Goal: Browse casually: Explore the website without a specific task or goal

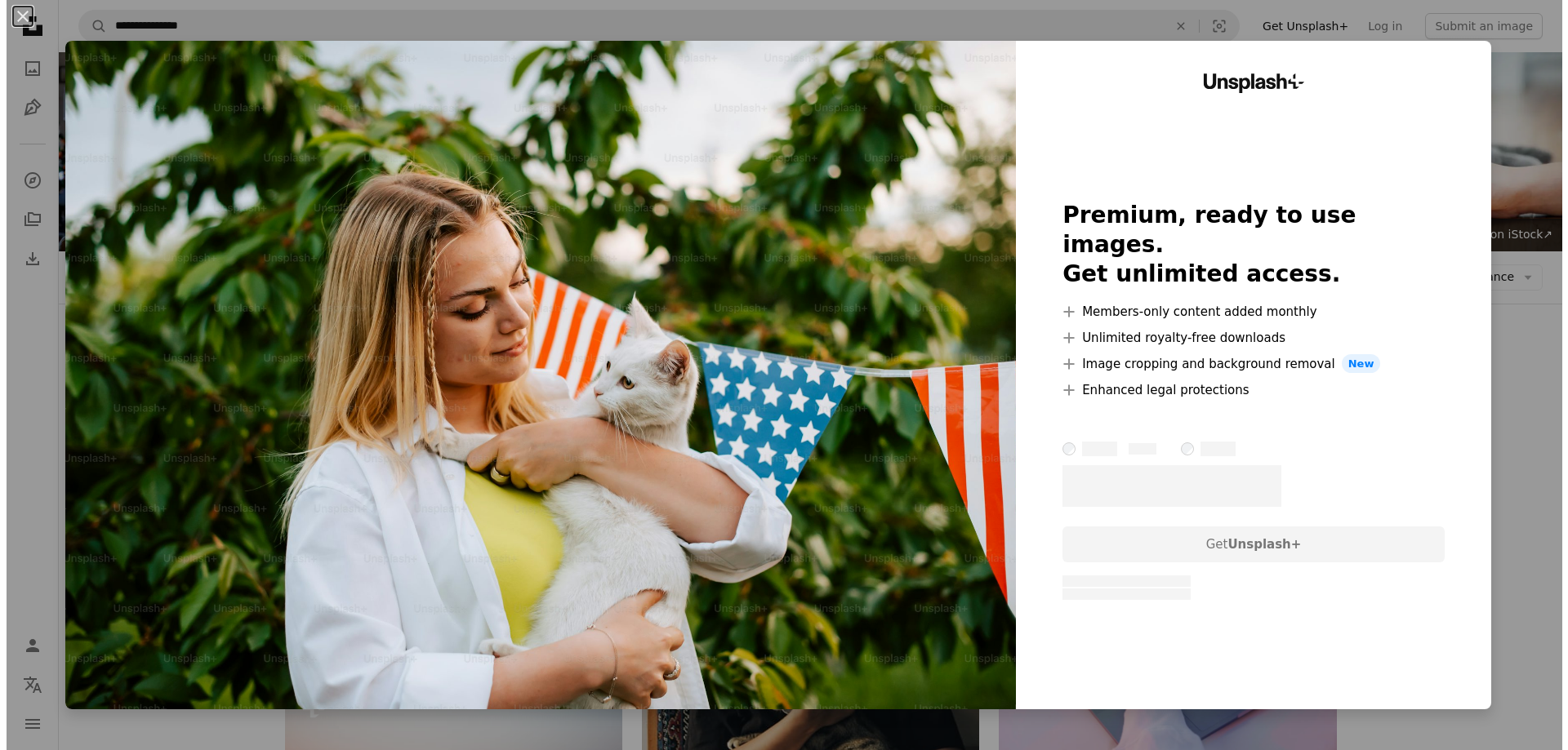
scroll to position [326, 0]
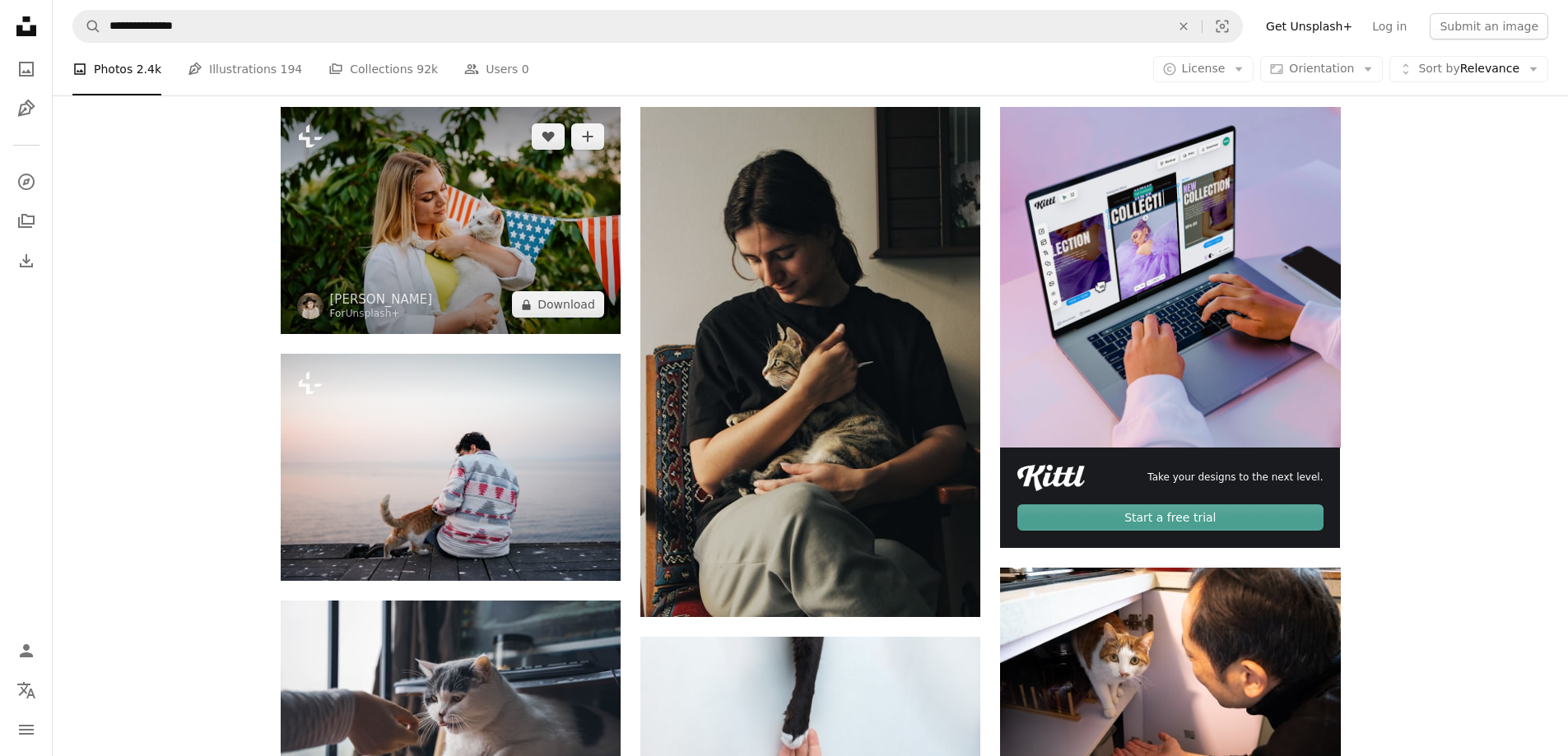
click at [545, 214] on img at bounding box center [450, 220] width 340 height 227
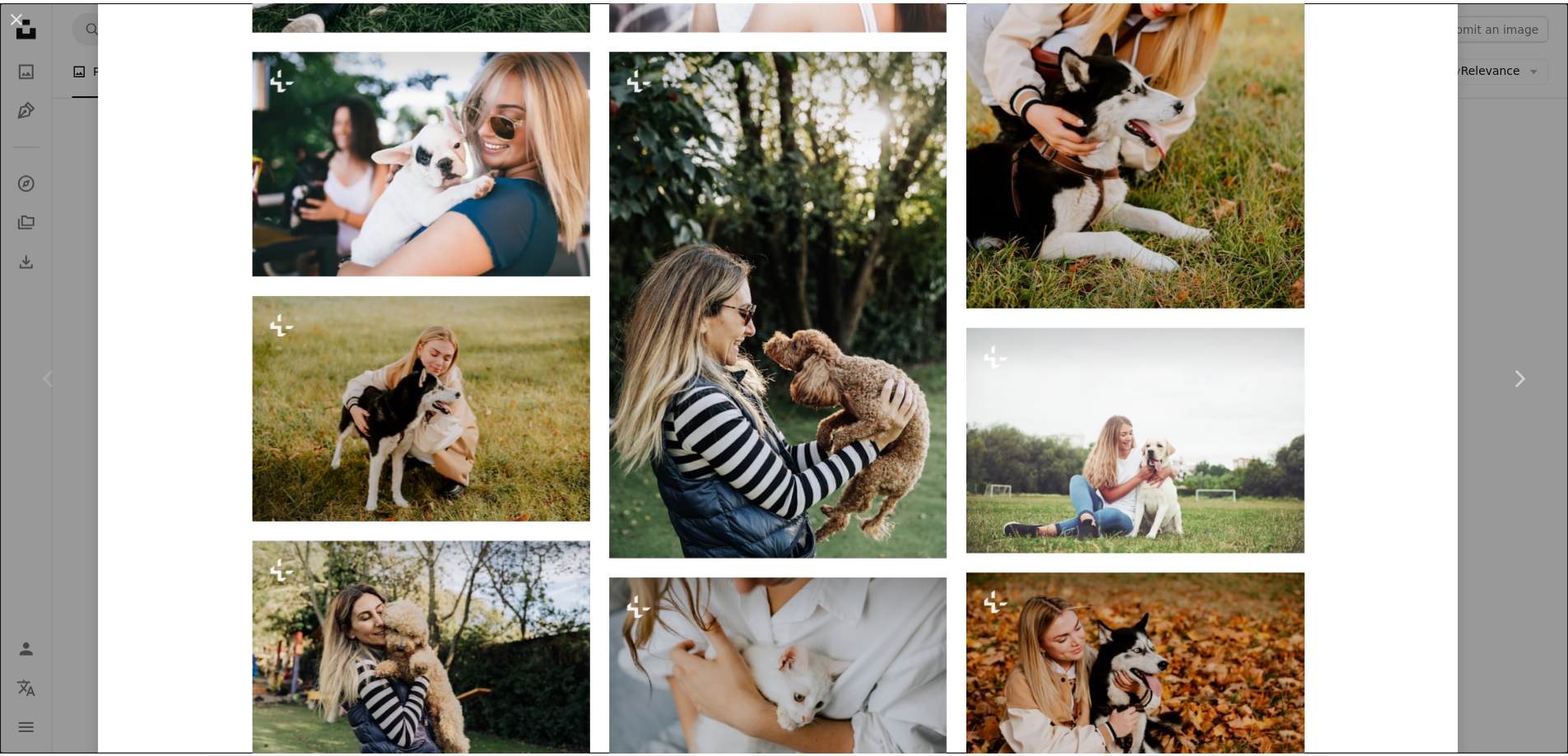
scroll to position [1890, 0]
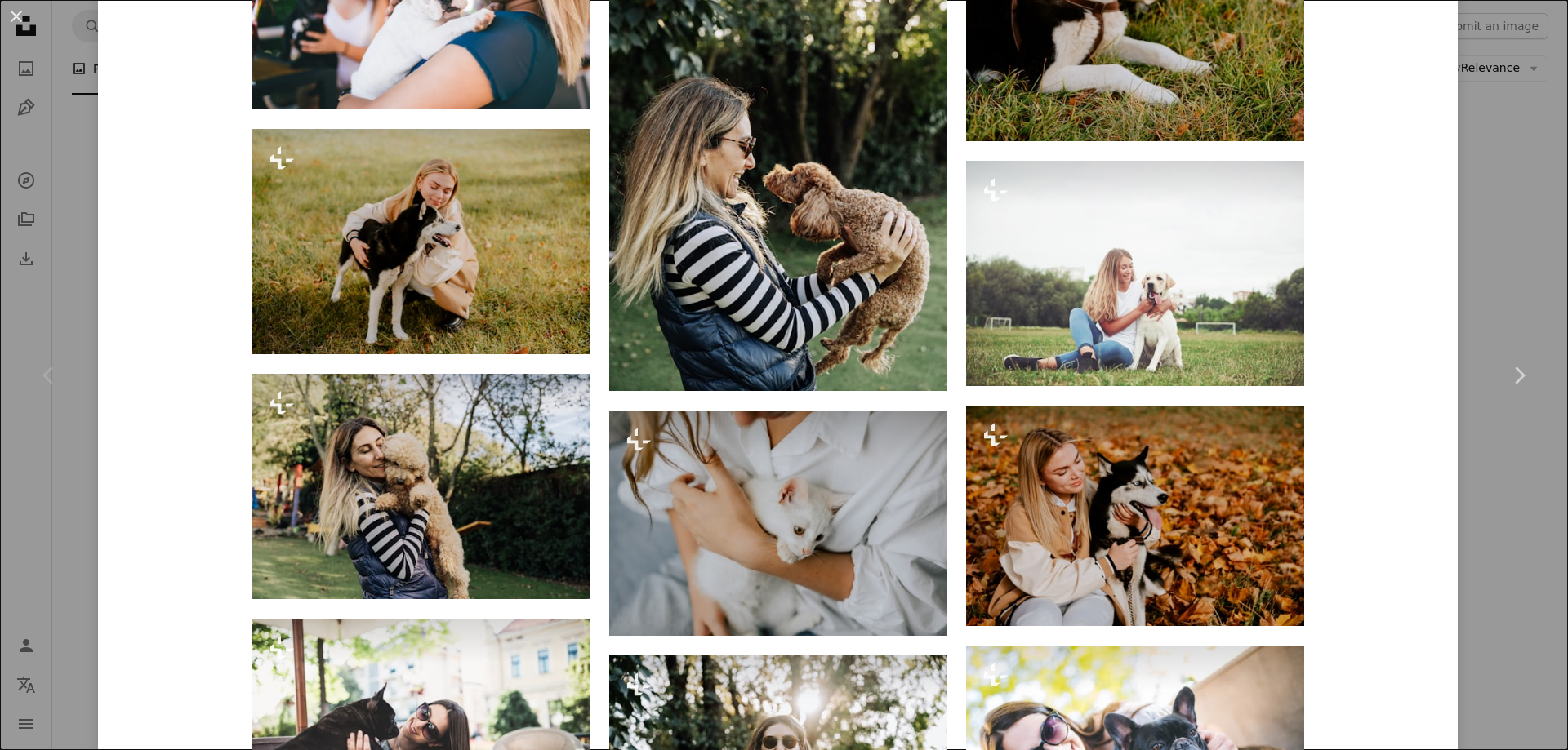
click at [1508, 499] on div "An X shape Chevron left Chevron right [PERSON_NAME] For Unsplash+ A heart A plu…" at bounding box center [784, 375] width 1568 height 750
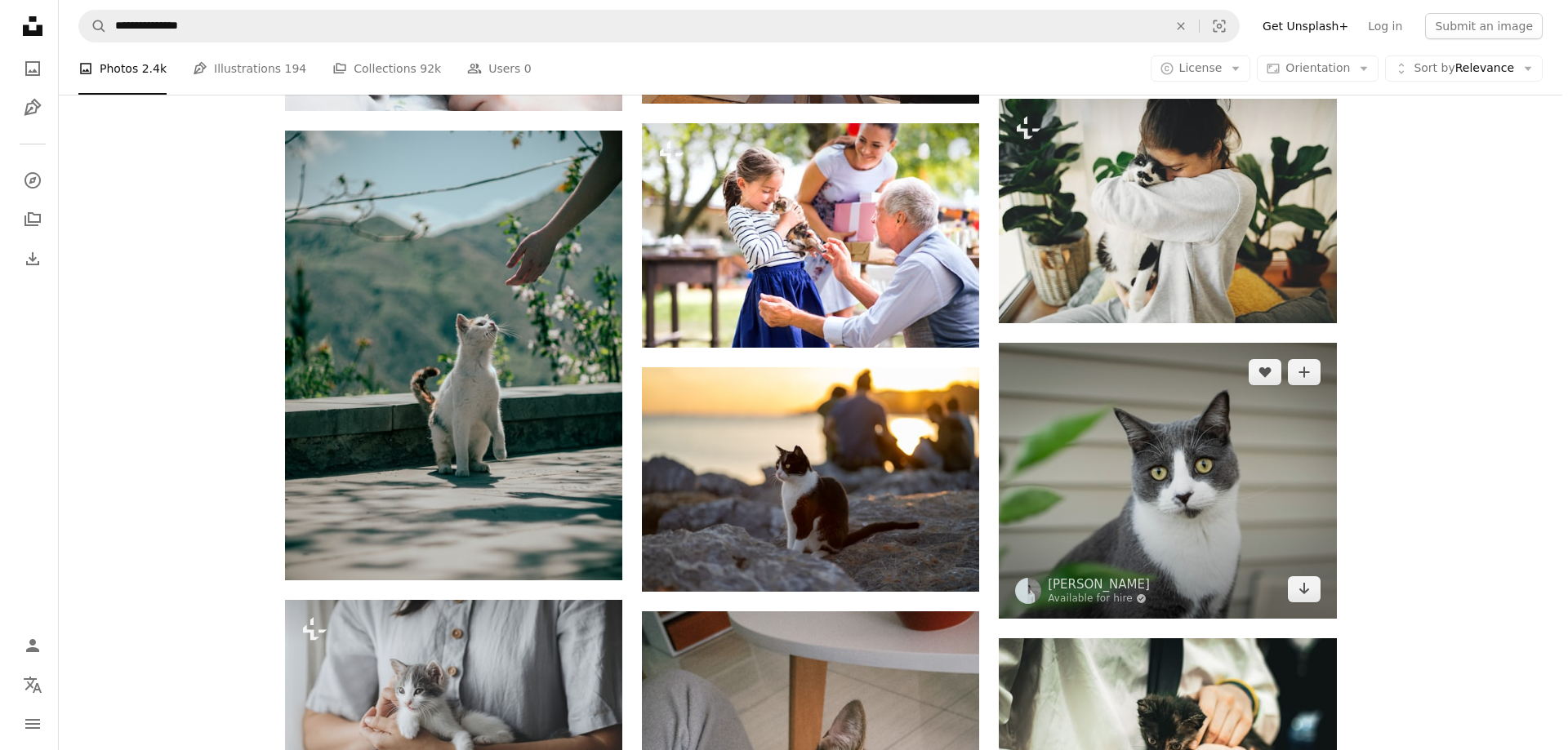
scroll to position [1876, 0]
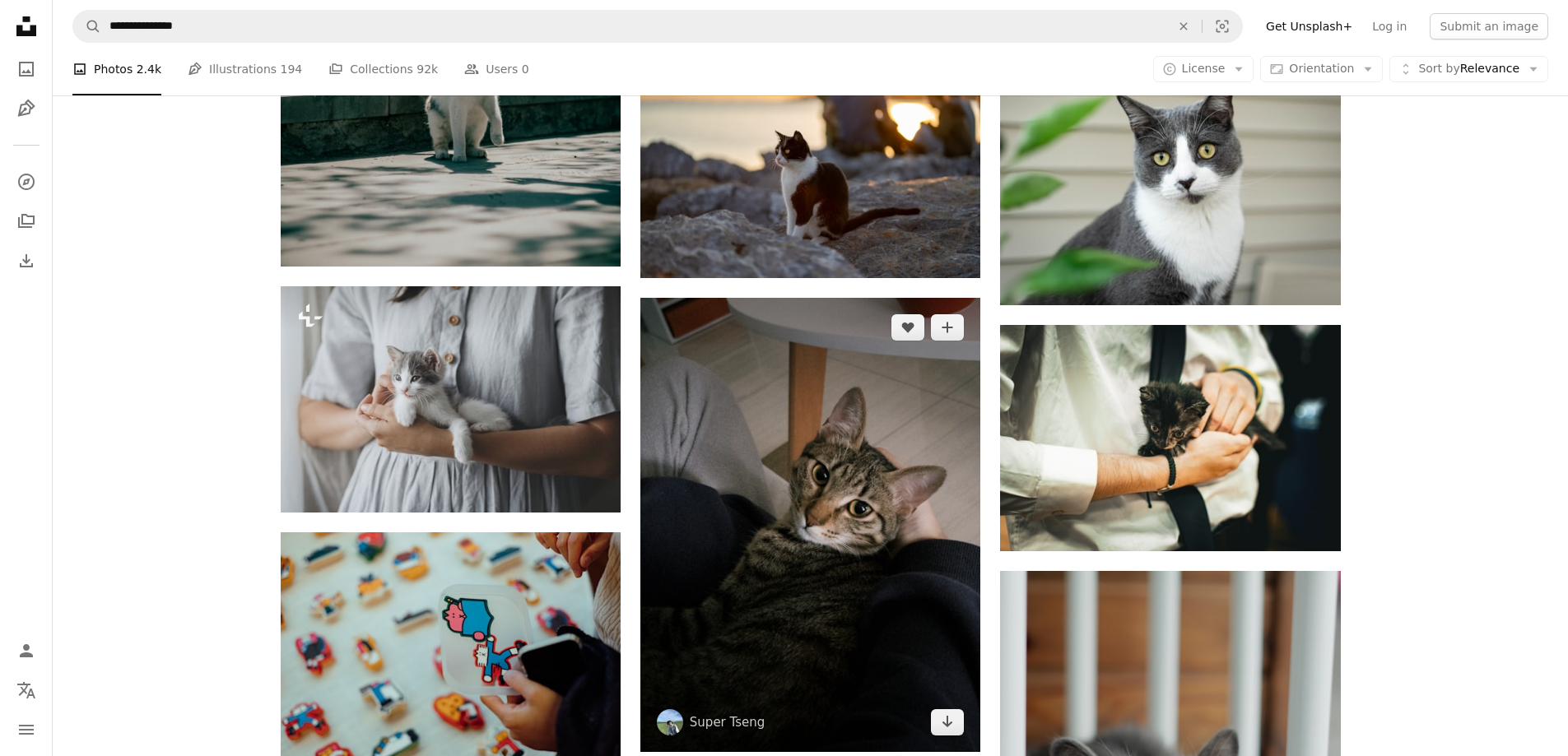
click at [851, 624] on img at bounding box center [810, 524] width 340 height 454
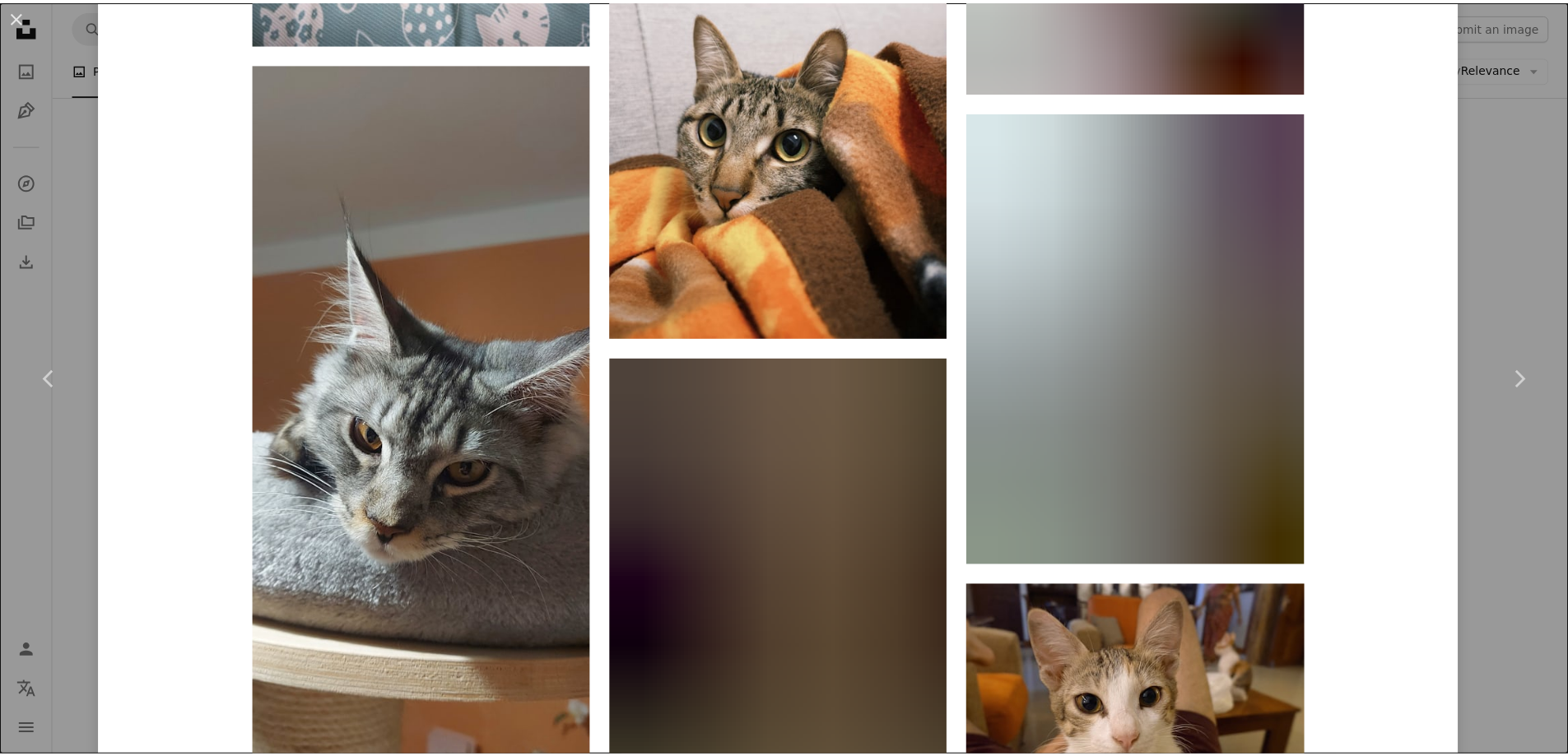
scroll to position [2385, 0]
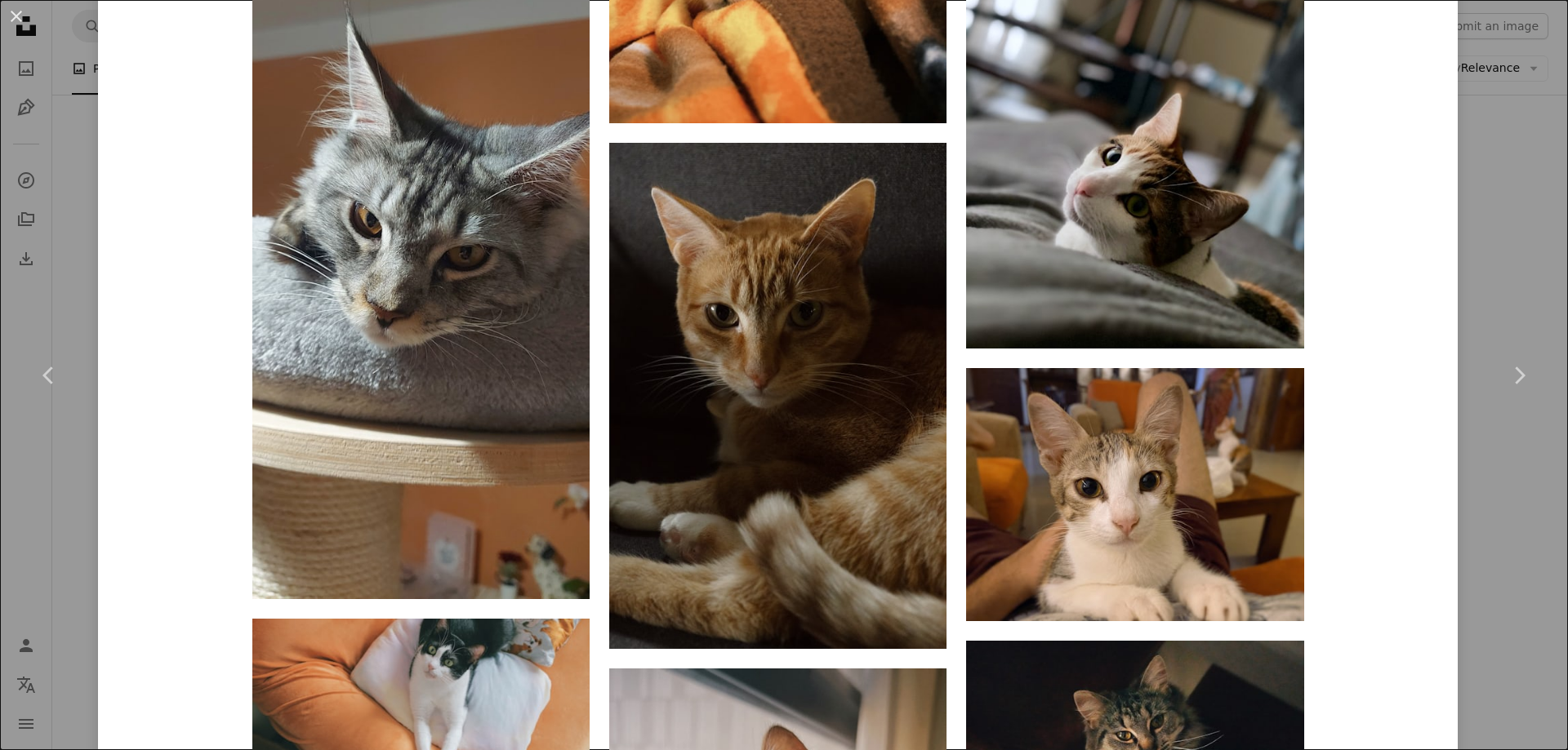
click at [1509, 520] on div "An X shape Chevron left Chevron right Super [PERSON_NAME] super_tseng_2k A hear…" at bounding box center [784, 375] width 1568 height 750
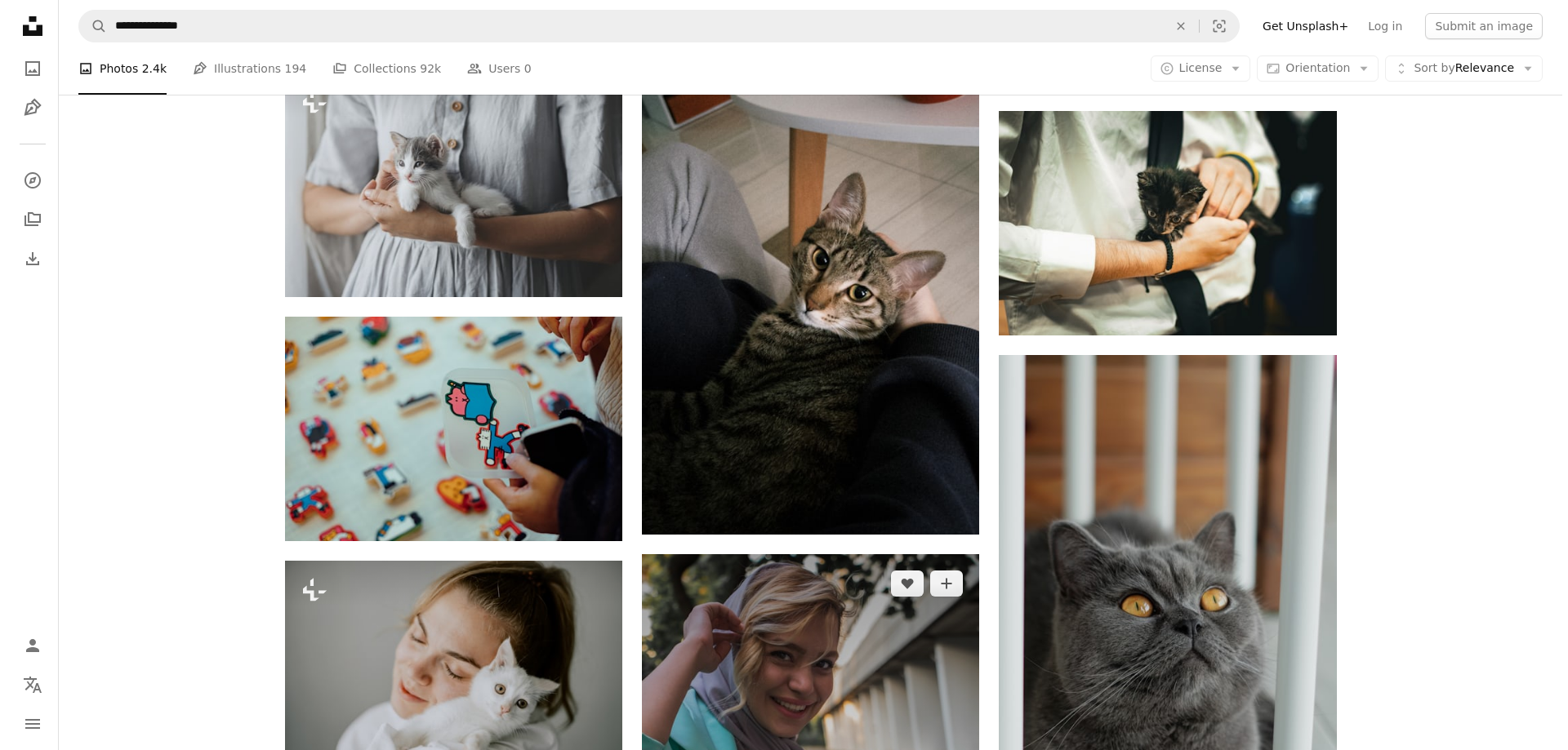
scroll to position [2366, 0]
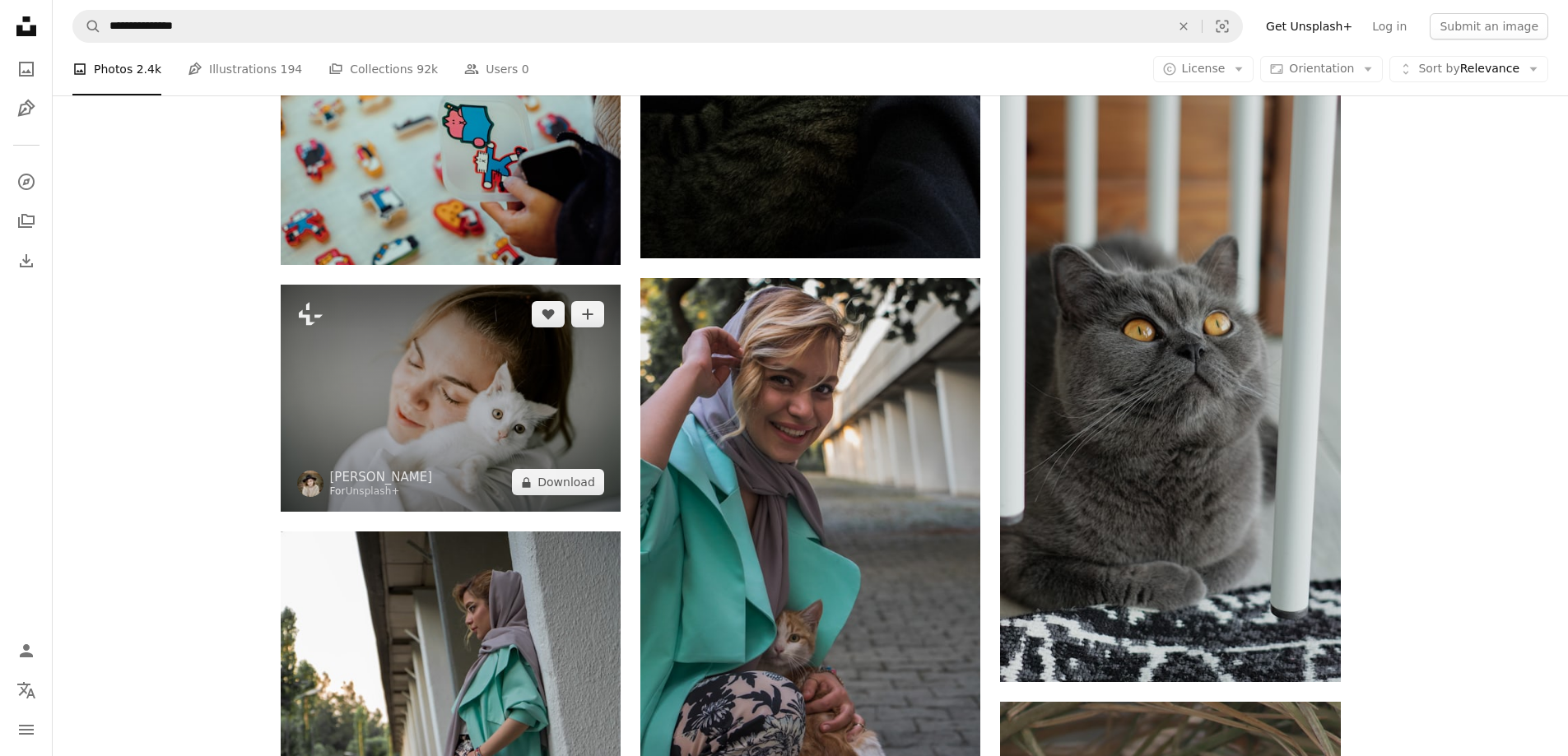
click at [363, 389] on img at bounding box center [450, 397] width 340 height 227
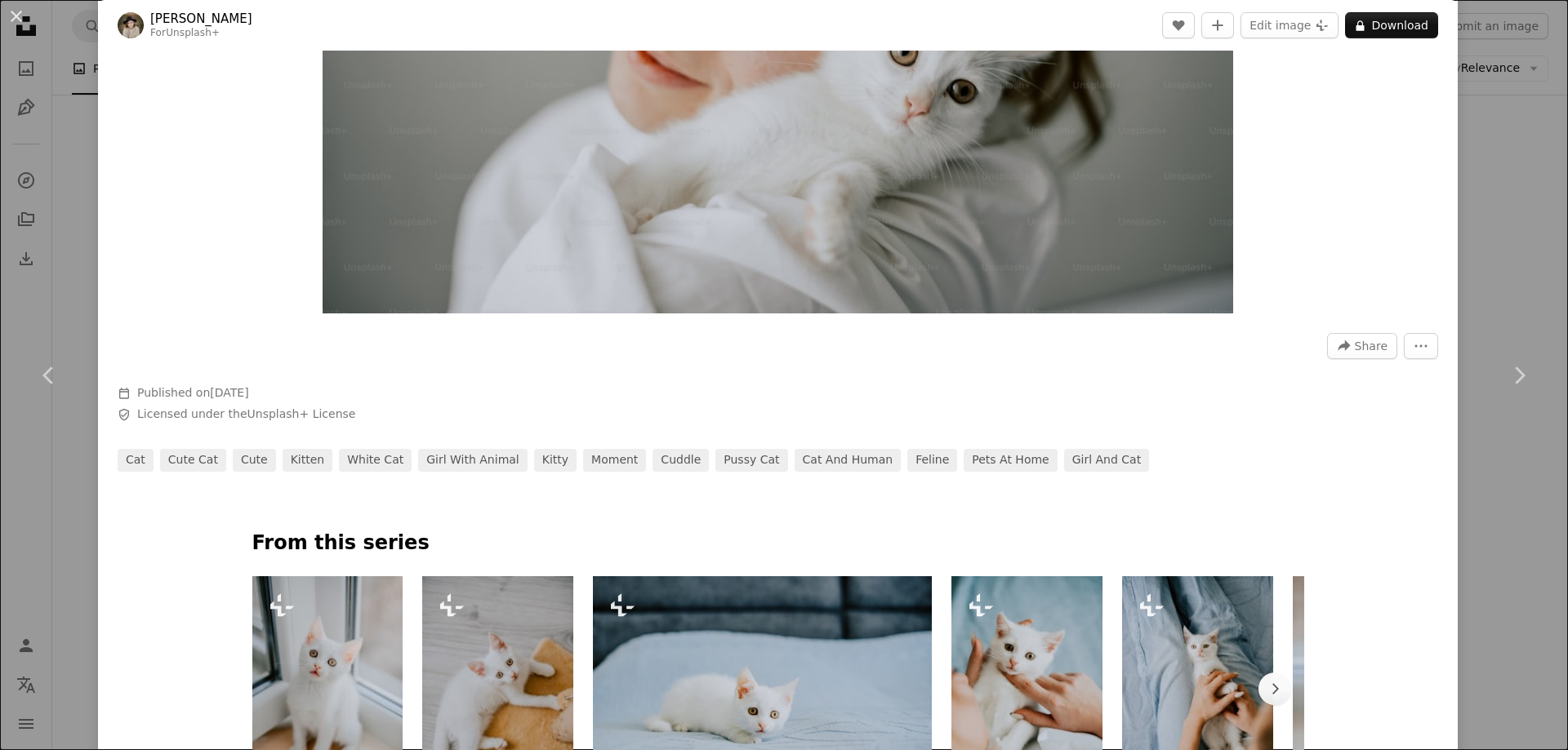
scroll to position [490, 0]
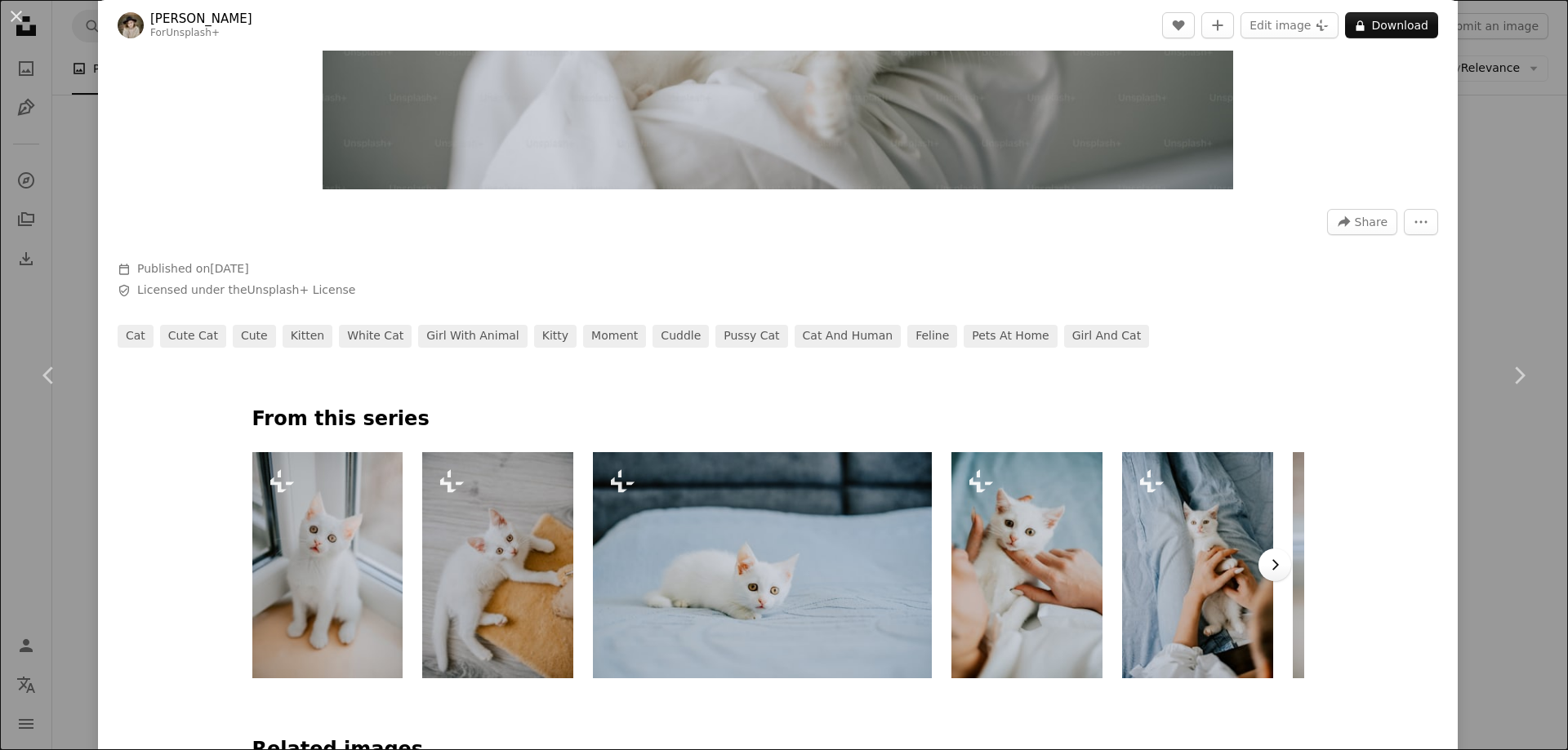
click at [1266, 567] on icon "Chevron right" at bounding box center [1273, 564] width 16 height 16
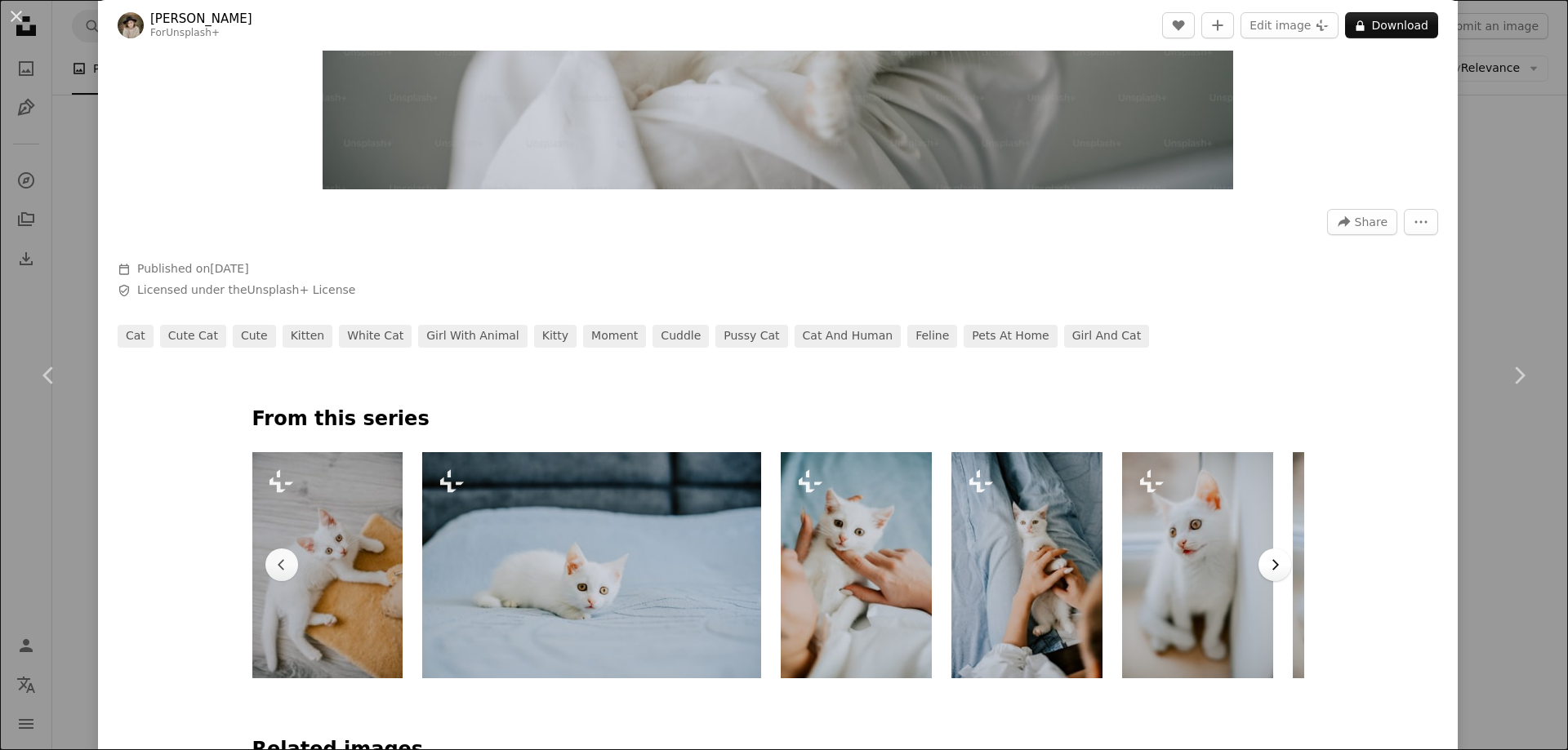
click at [1266, 567] on icon "Chevron right" at bounding box center [1273, 564] width 16 height 16
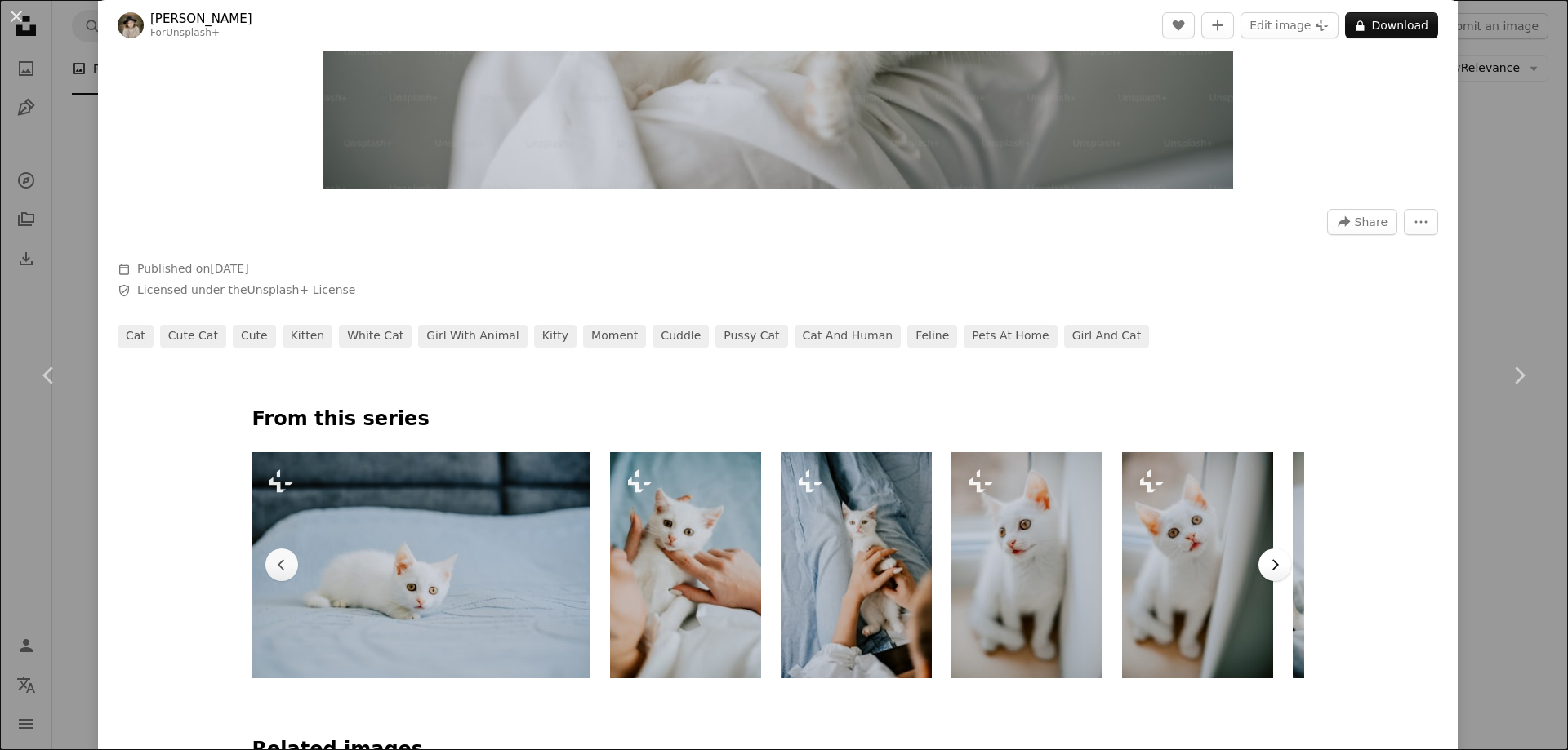
click at [1266, 567] on icon "Chevron right" at bounding box center [1273, 564] width 16 height 16
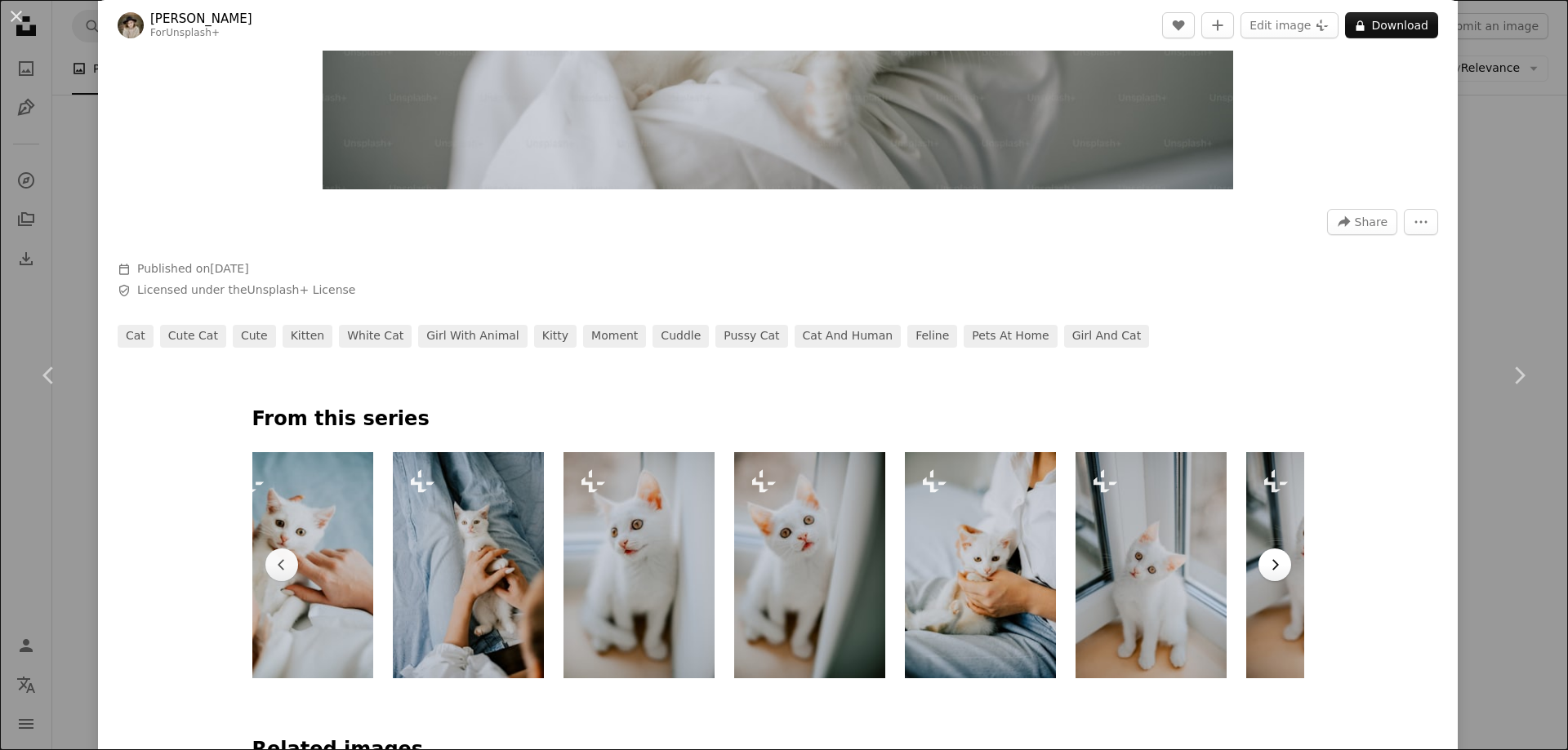
click at [1266, 567] on icon "Chevron right" at bounding box center [1273, 564] width 16 height 16
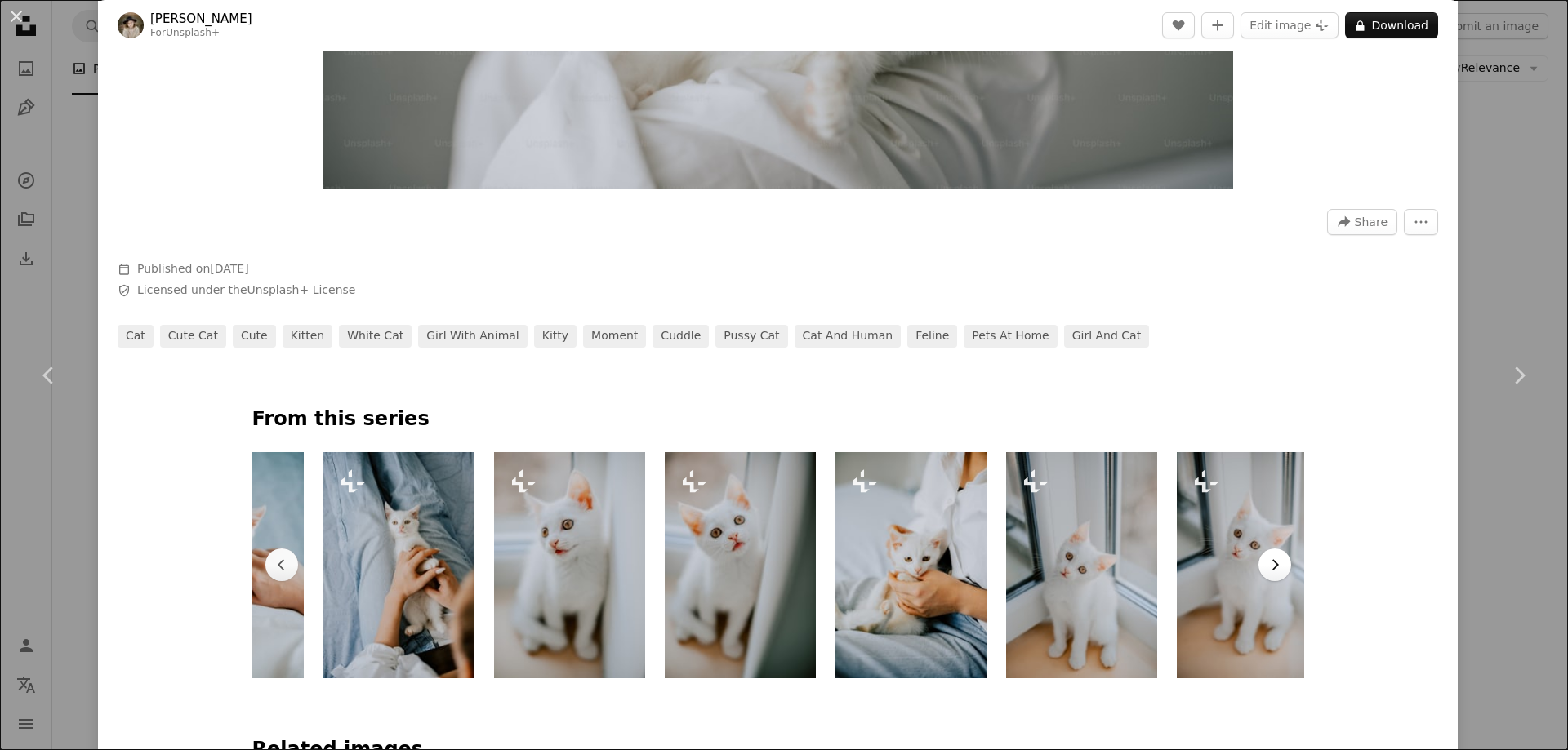
scroll to position [0, 822]
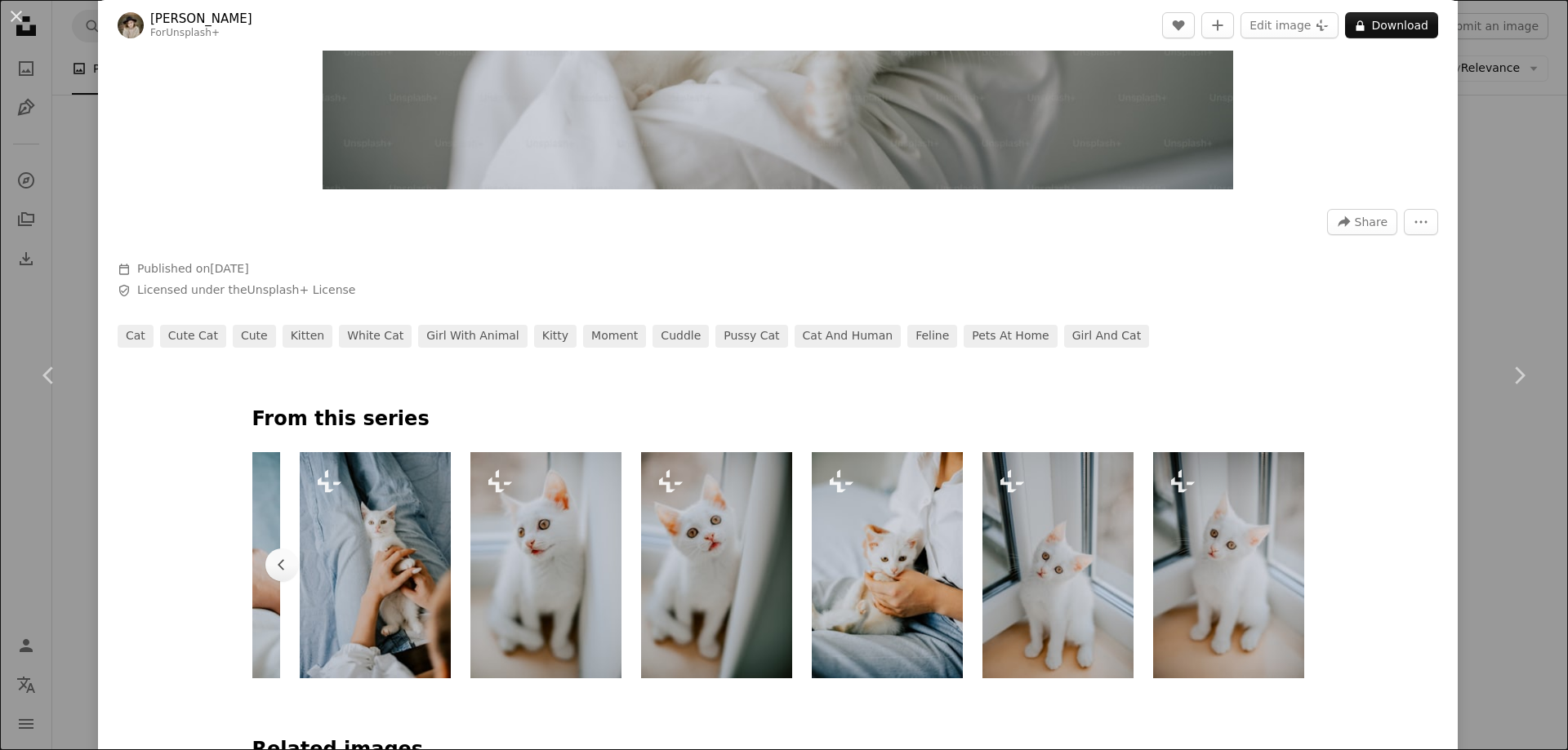
click at [1262, 567] on img at bounding box center [1228, 565] width 151 height 226
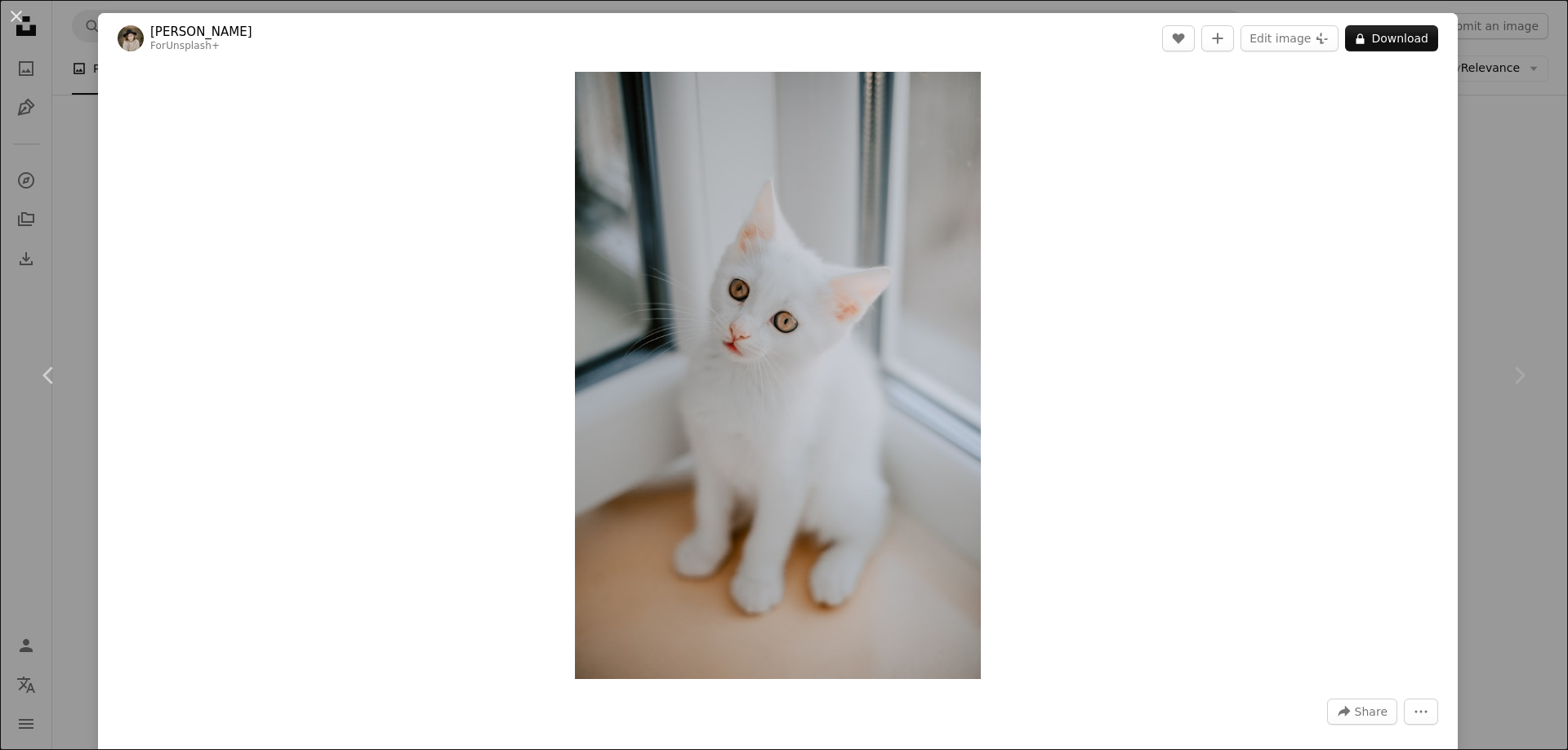
click at [1473, 432] on div "Chevron right" at bounding box center [1519, 375] width 98 height 157
click at [1515, 321] on div "Chevron right" at bounding box center [1519, 375] width 98 height 157
click at [1490, 350] on div "Chevron right" at bounding box center [1519, 375] width 98 height 157
click at [46, 147] on div "An X shape Chevron left Chevron right Kateryna Hliznitsova For Unsplash+ A hear…" at bounding box center [784, 375] width 1568 height 750
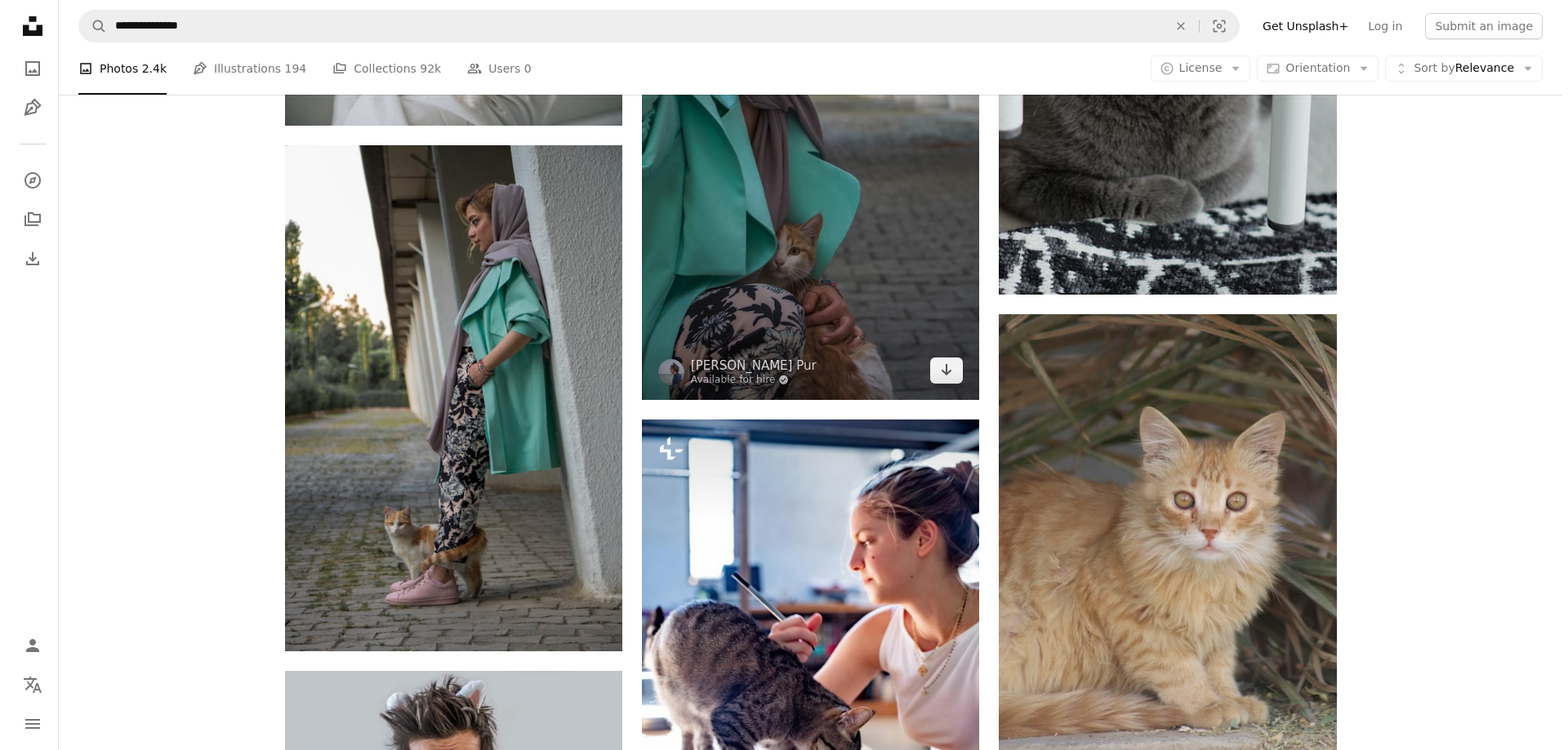
scroll to position [2366, 0]
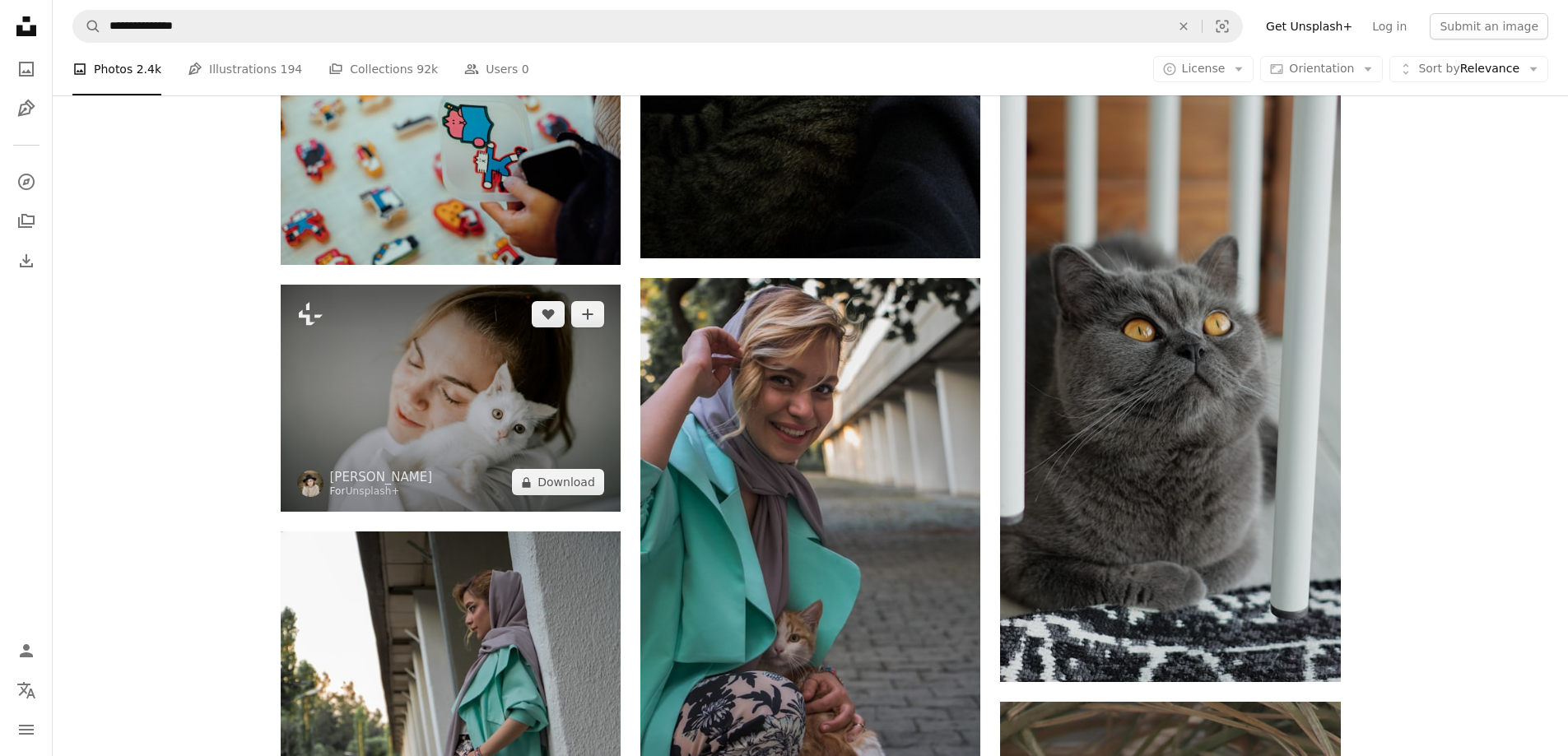
click at [511, 437] on img at bounding box center [450, 397] width 340 height 227
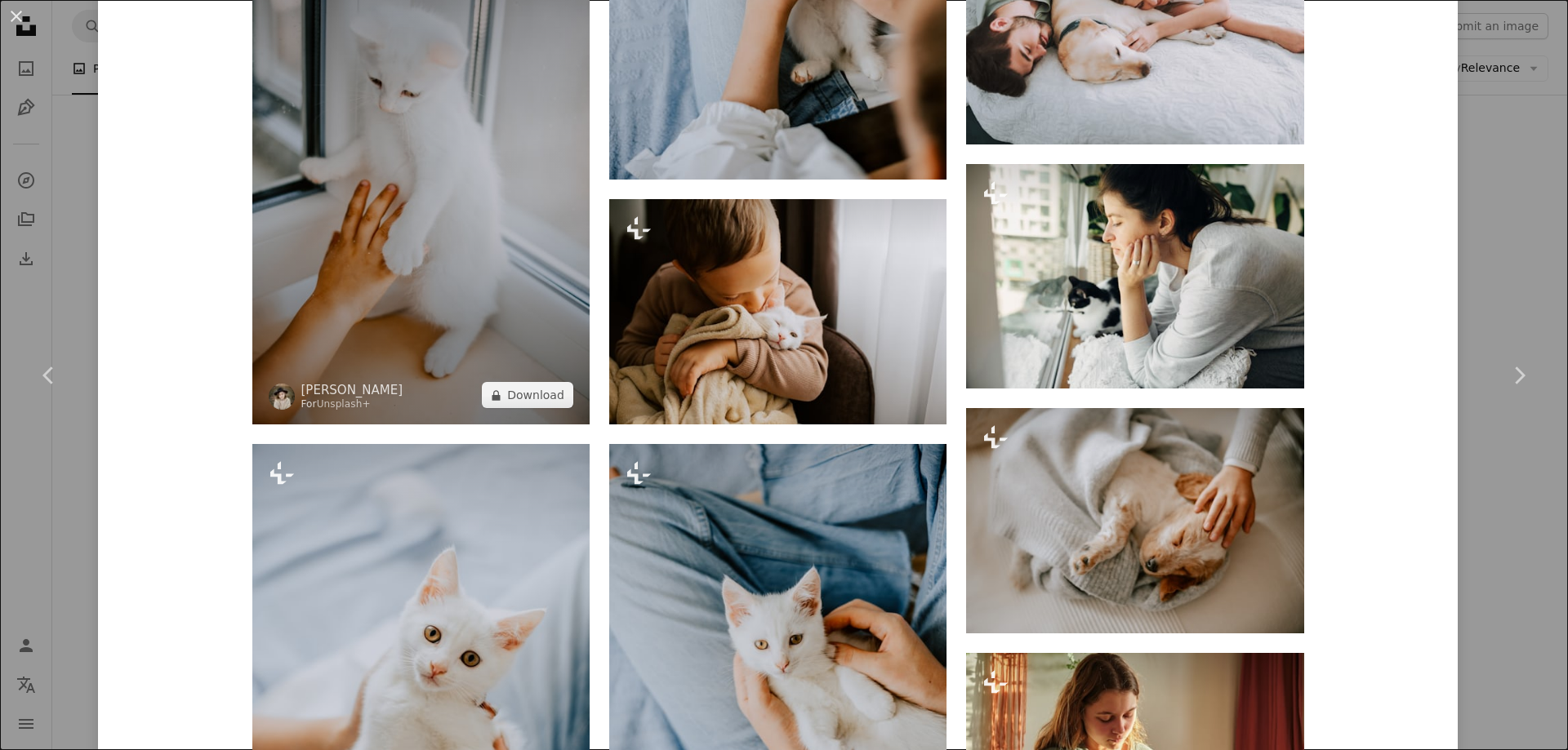
scroll to position [2366, 0]
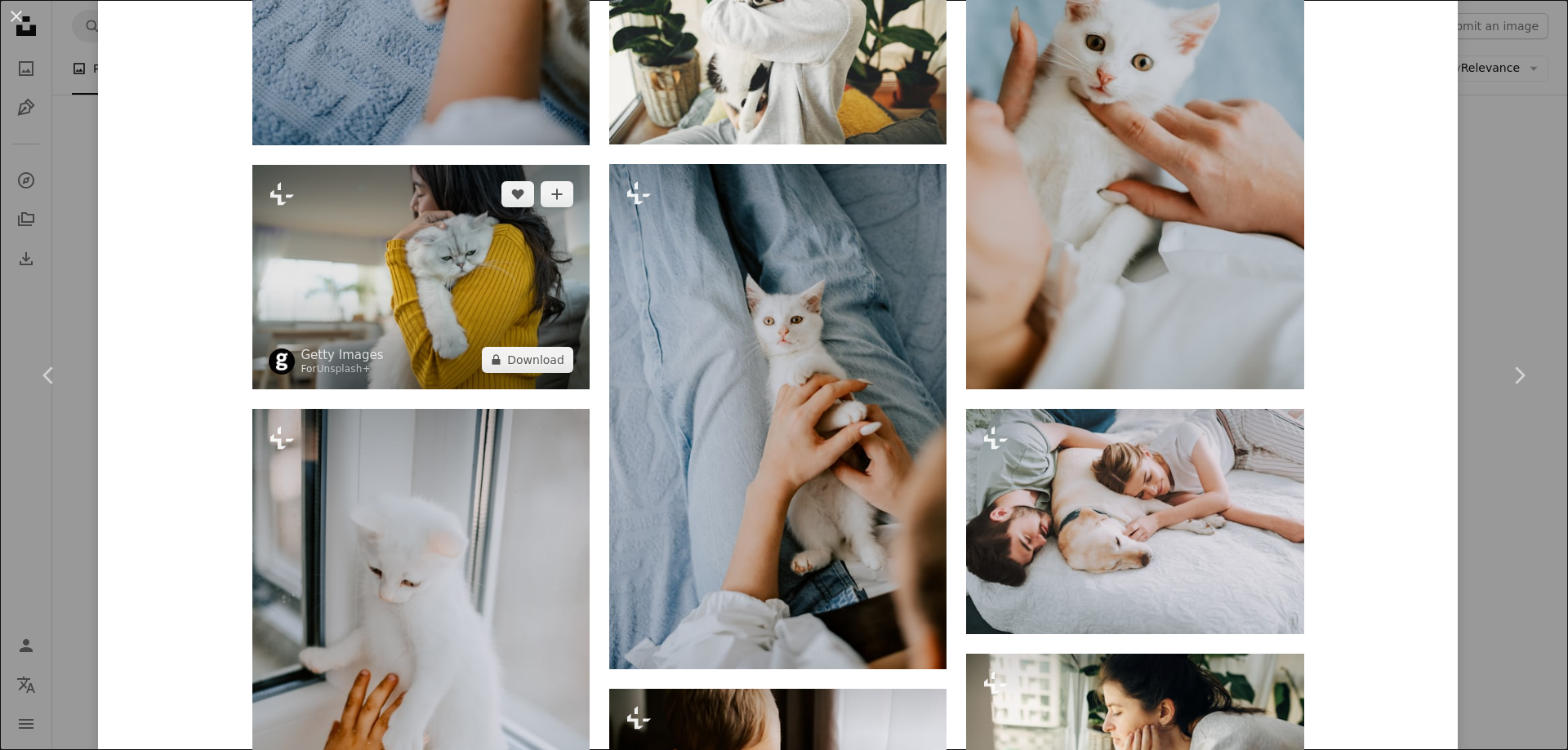
click at [450, 292] on img at bounding box center [420, 277] width 337 height 225
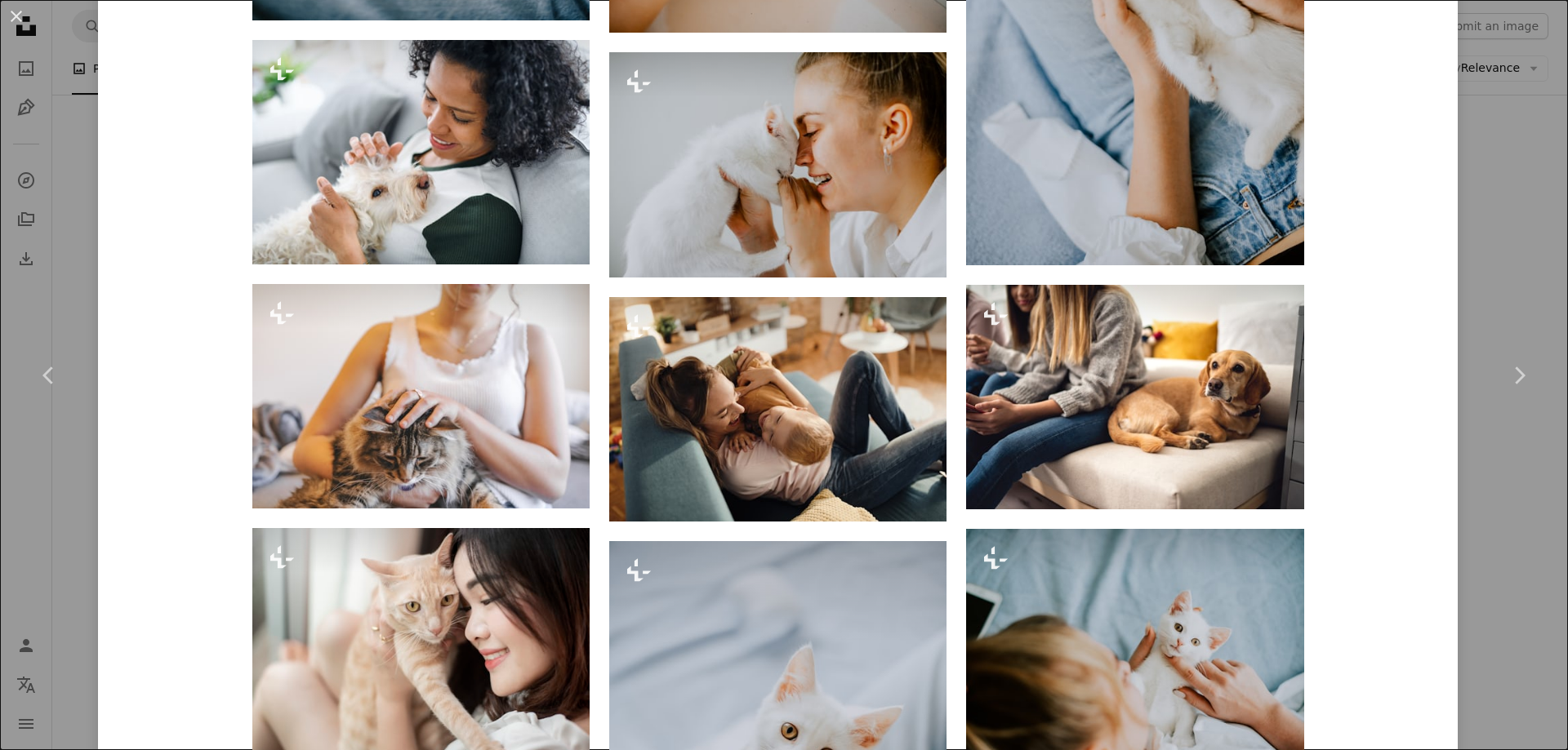
scroll to position [3835, 0]
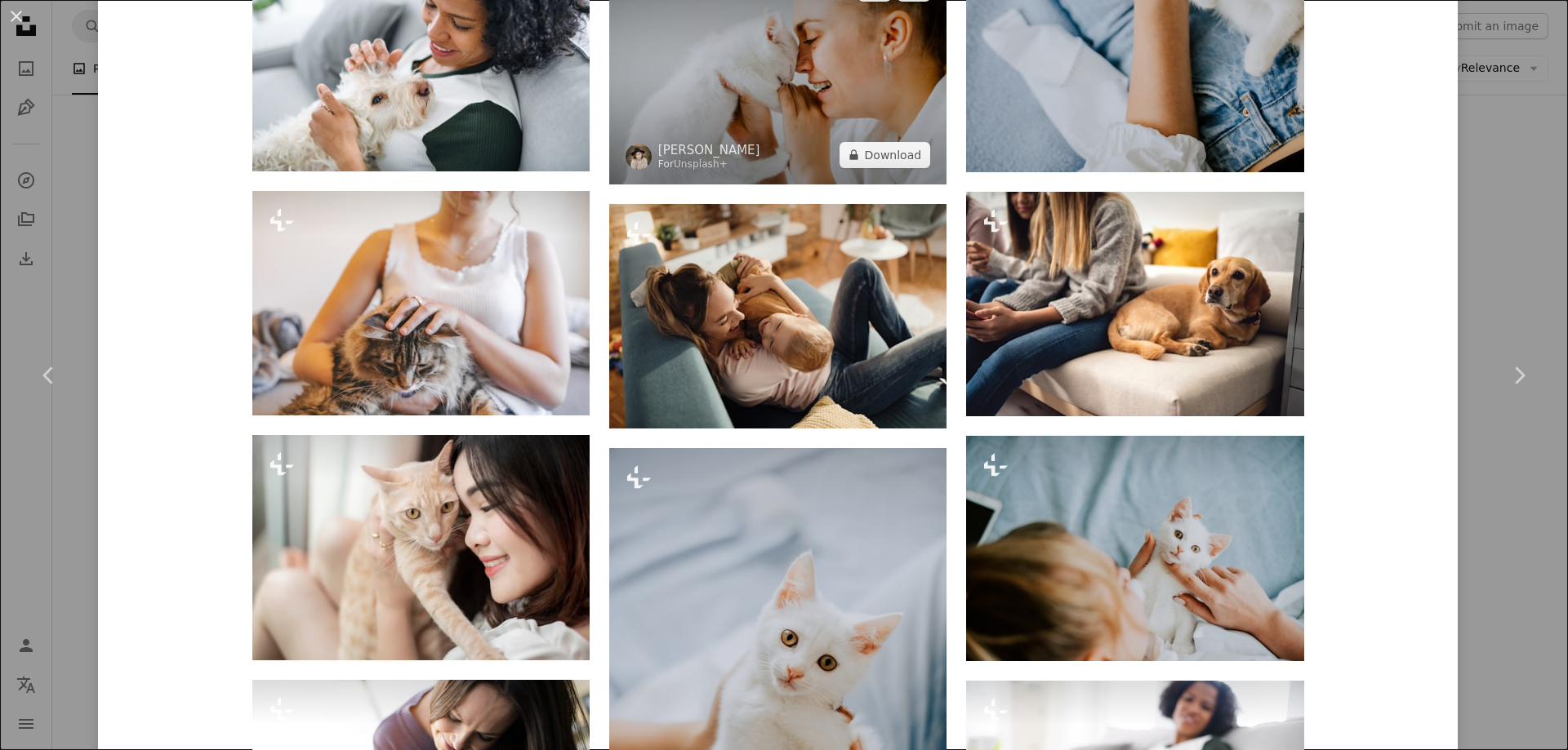
click at [827, 118] on img at bounding box center [777, 72] width 337 height 225
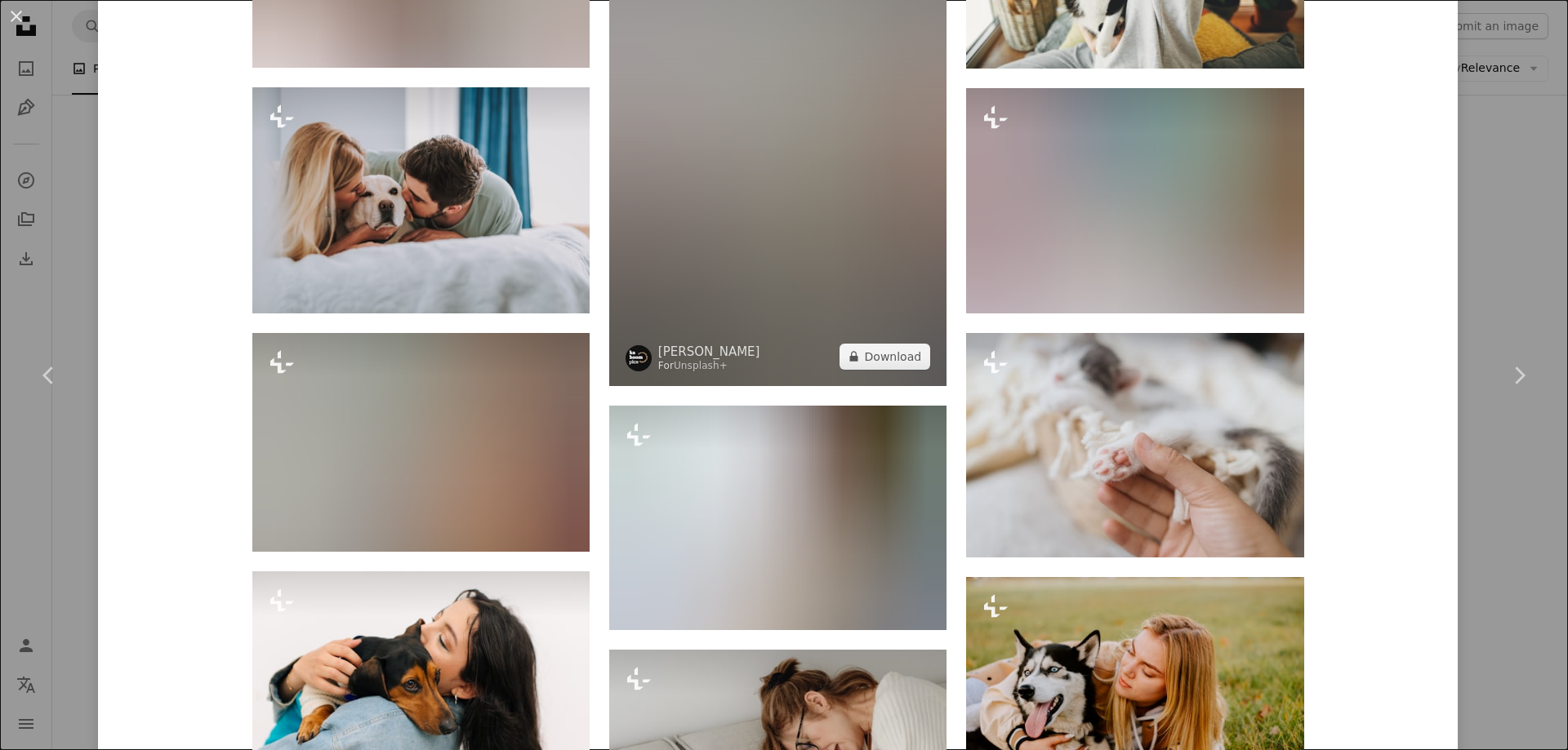
scroll to position [6591, 0]
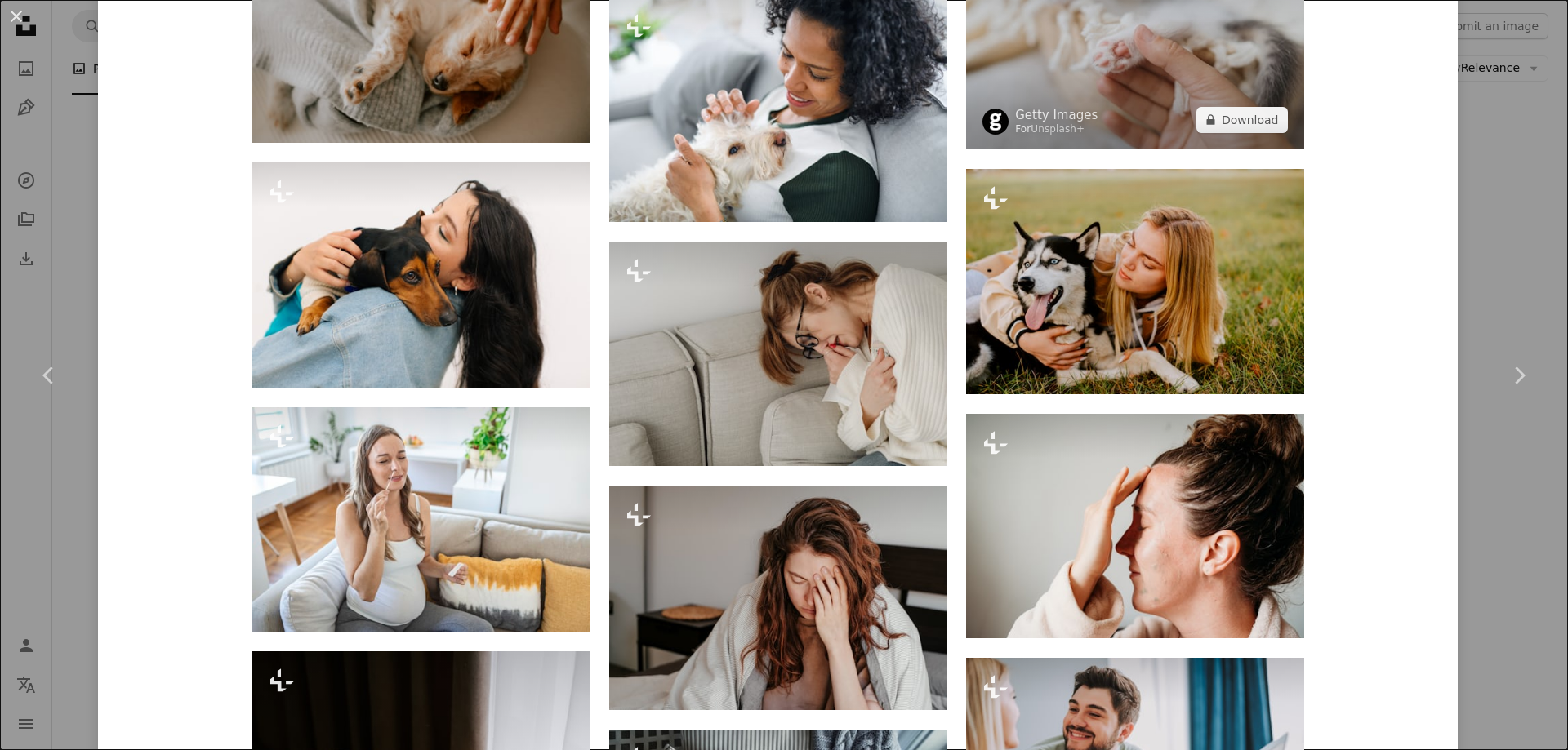
click at [1214, 101] on img at bounding box center [1134, 37] width 337 height 225
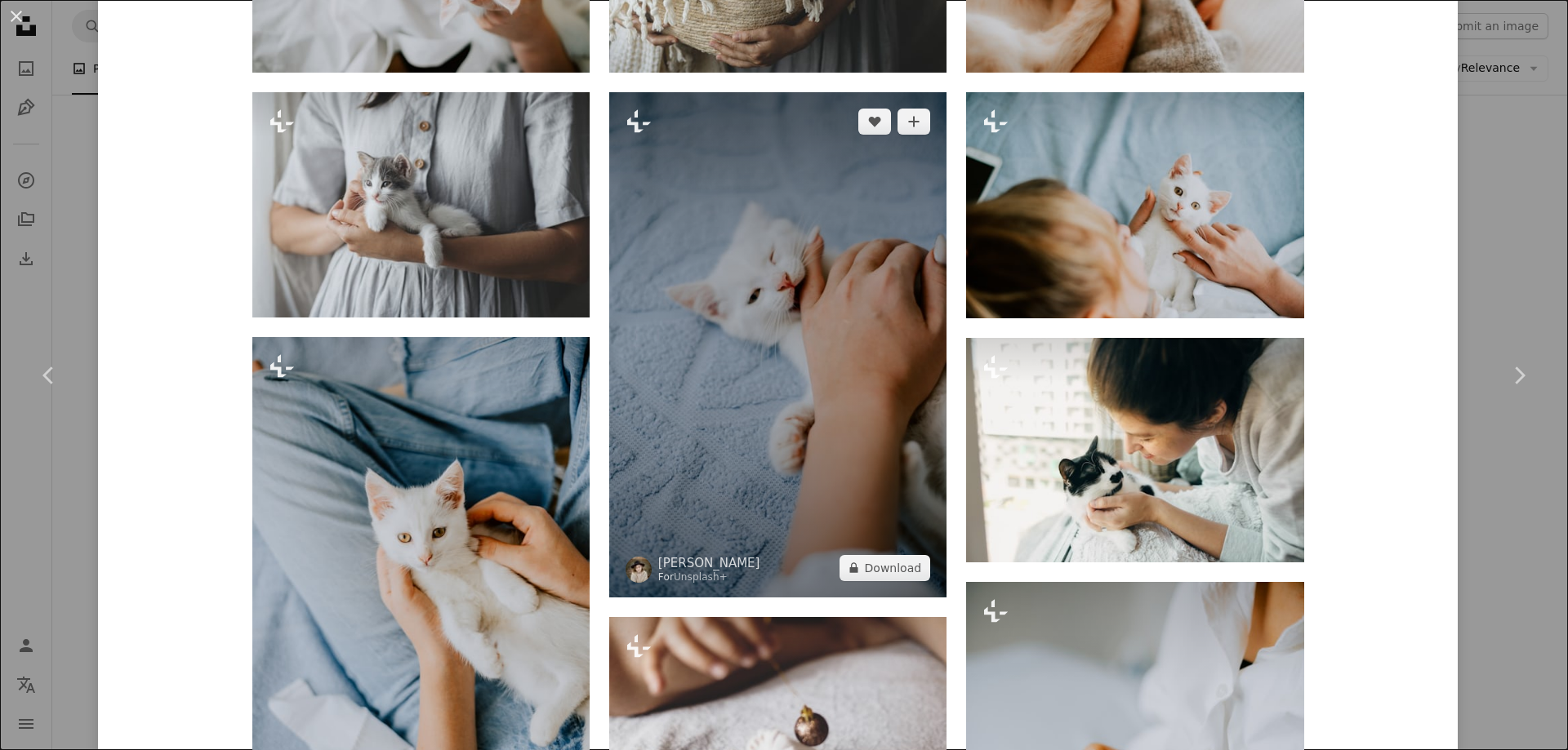
scroll to position [1469, 0]
